Goal: Task Accomplishment & Management: Use online tool/utility

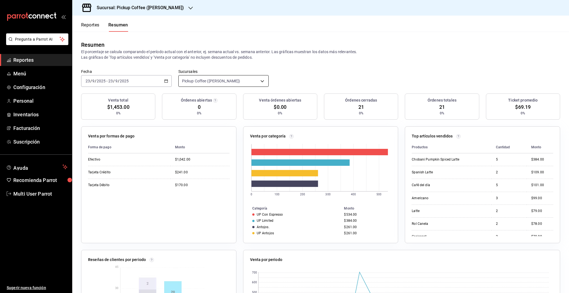
click at [217, 81] on body "Pregunta a Parrot AI Reportes Menú Configuración Personal Inventarios Facturaci…" at bounding box center [284, 146] width 569 height 293
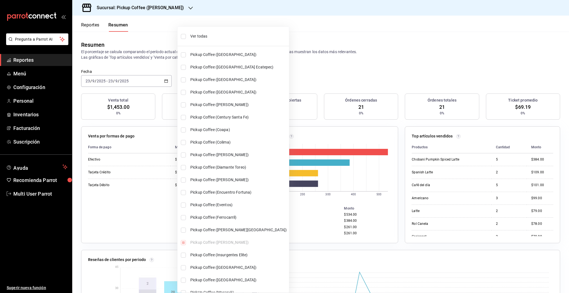
click at [184, 41] on li "Ver todas" at bounding box center [233, 36] width 111 height 15
type input "[object Object],[object Object],[object Object],[object Object],[object Object]…"
checkbox input "true"
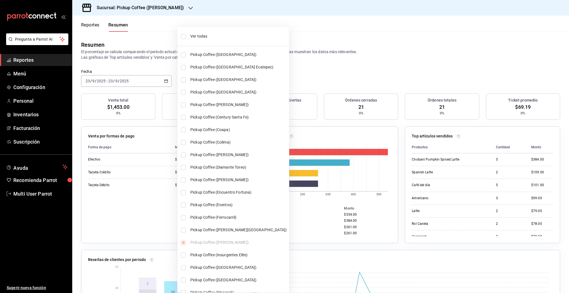
checkbox input "true"
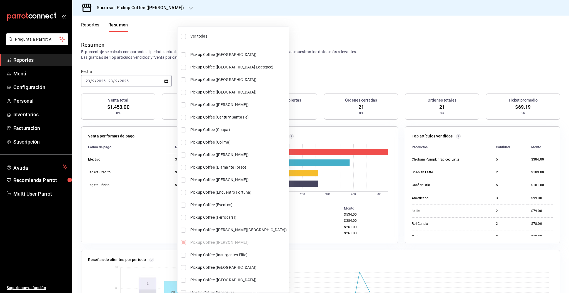
checkbox input "true"
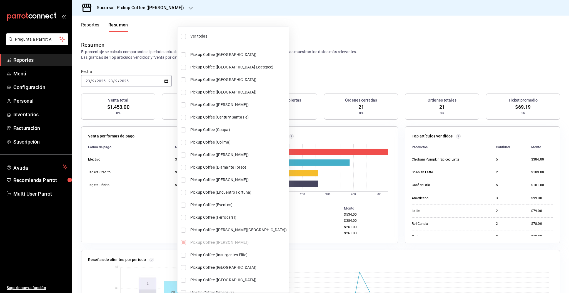
checkbox input "true"
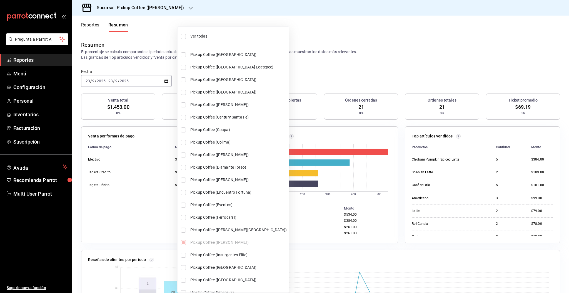
checkbox input "true"
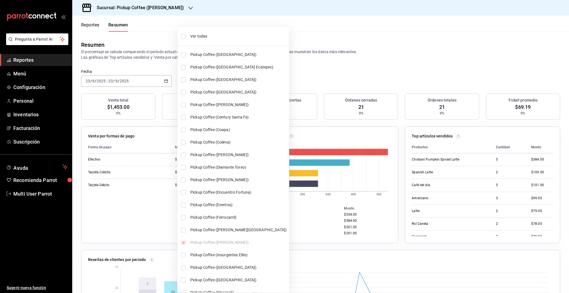
checkbox input "true"
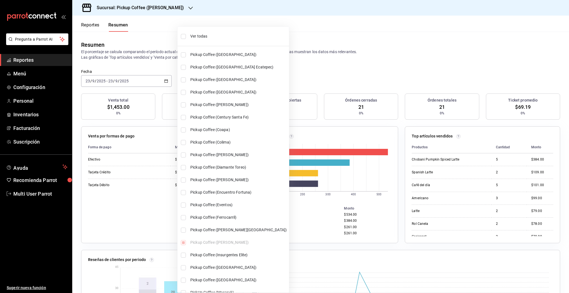
checkbox input "true"
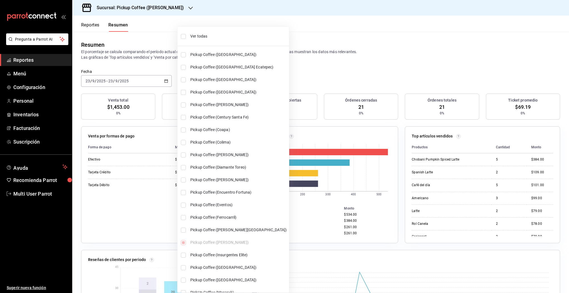
checkbox input "true"
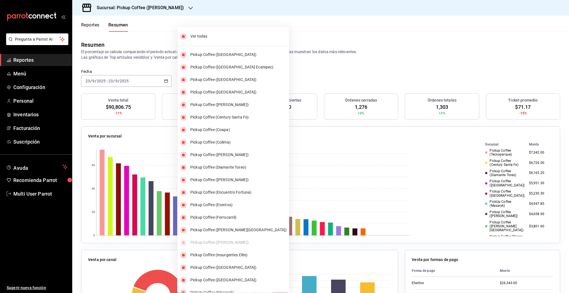
click at [511, 61] on div at bounding box center [284, 146] width 569 height 293
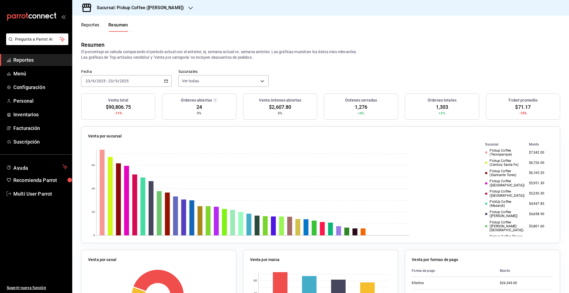
drag, startPoint x: 563, startPoint y: 105, endPoint x: 563, endPoint y: 111, distance: 6.1
